Goal: Transaction & Acquisition: Purchase product/service

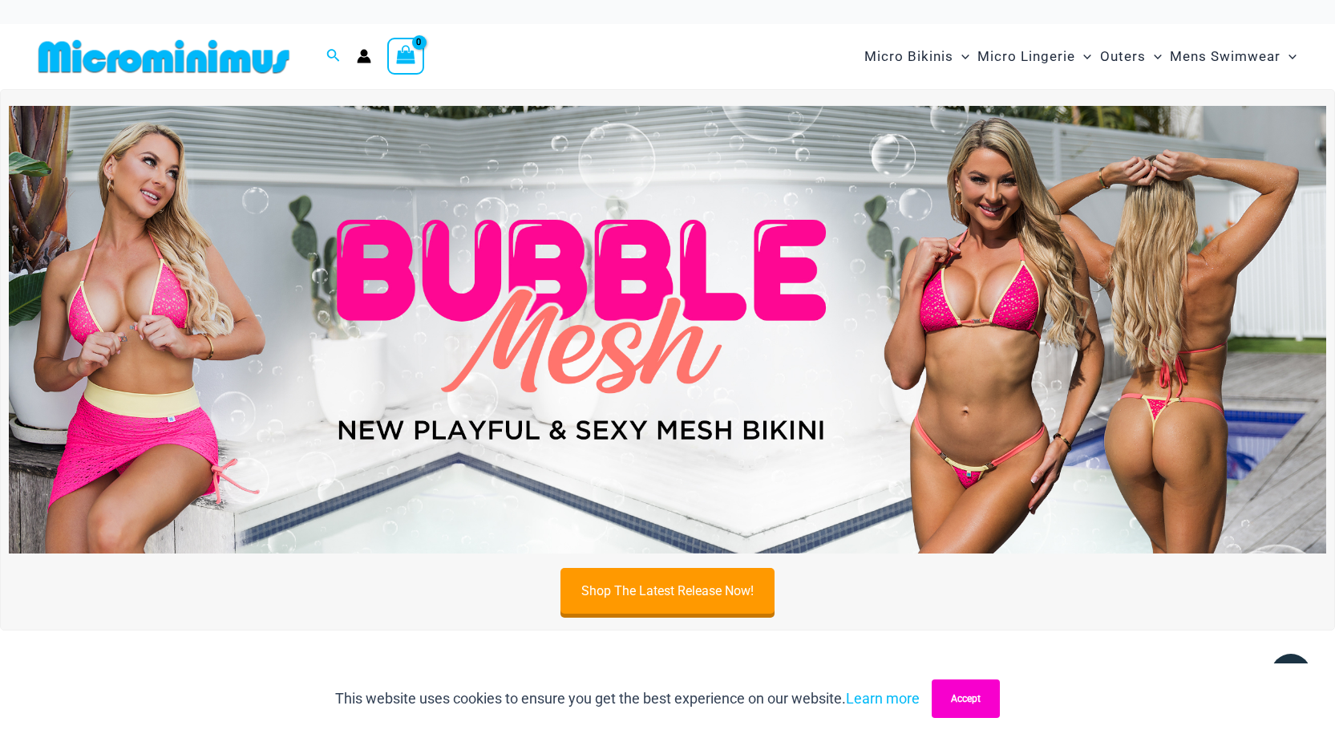
click at [973, 696] on button "Accept" at bounding box center [966, 698] width 68 height 38
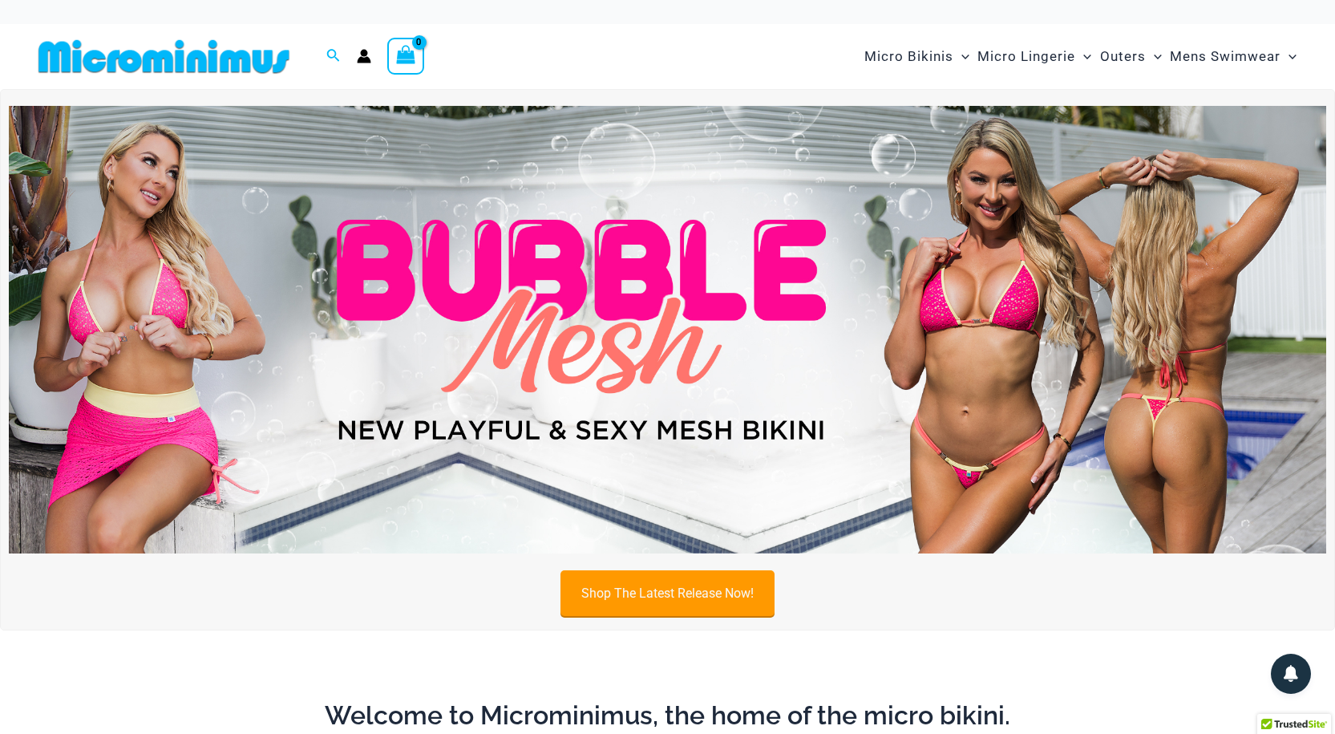
click at [619, 592] on link "Shop The Latest Release Now!" at bounding box center [667, 593] width 214 height 46
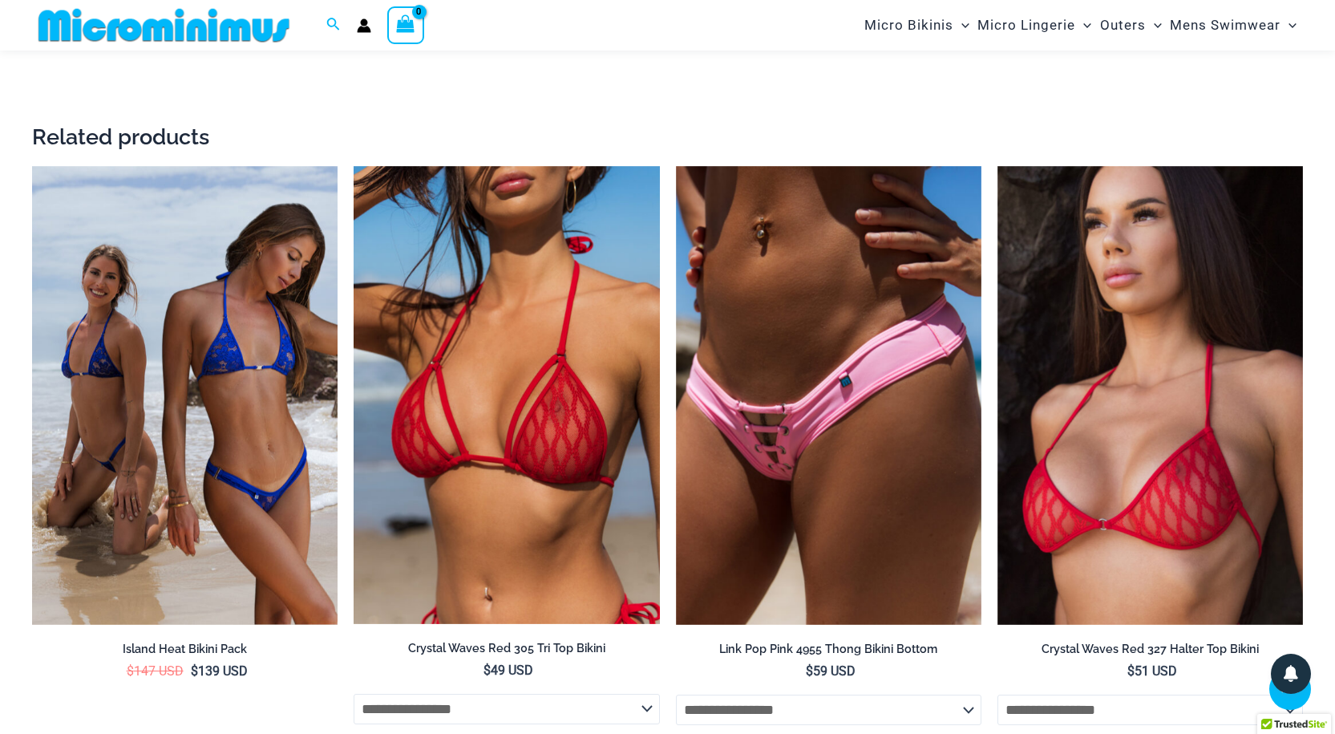
scroll to position [3163, 0]
